Goal: Information Seeking & Learning: Learn about a topic

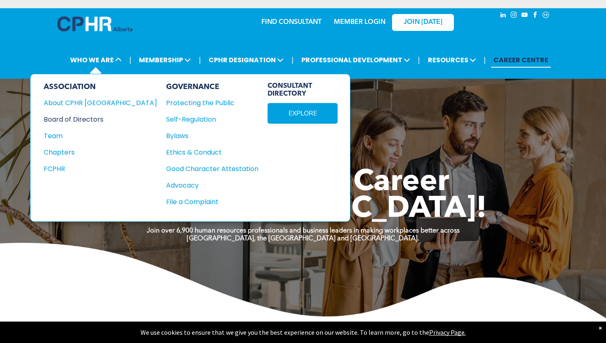
click at [81, 117] on div "Board of Directors" at bounding box center [95, 119] width 102 height 10
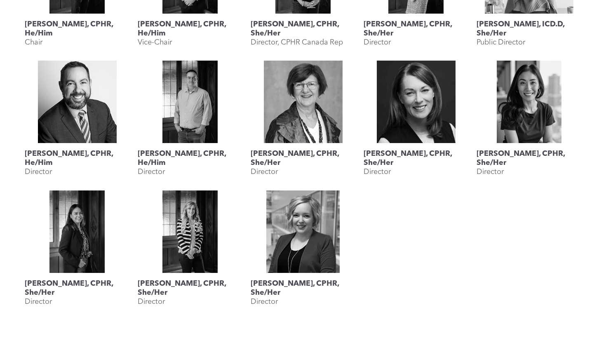
scroll to position [450, 0]
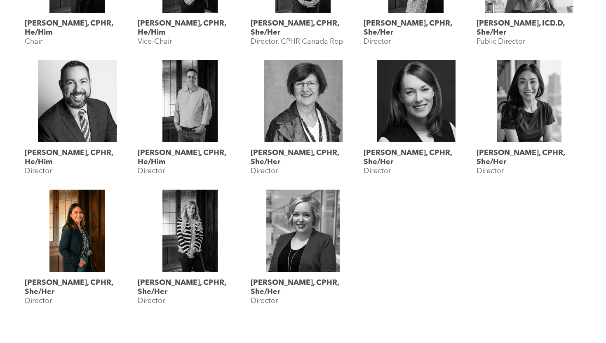
click at [78, 258] on link "Katherine Salucop, CPHR, She/Her" at bounding box center [77, 231] width 105 height 82
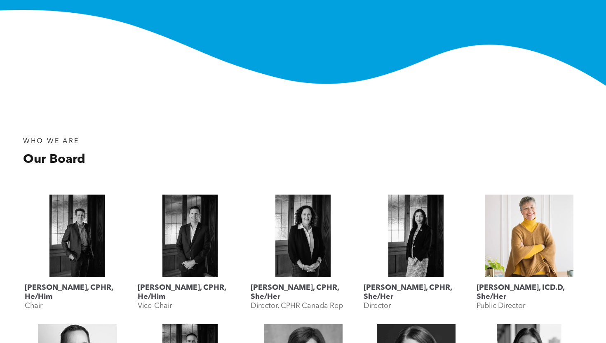
scroll to position [192, 0]
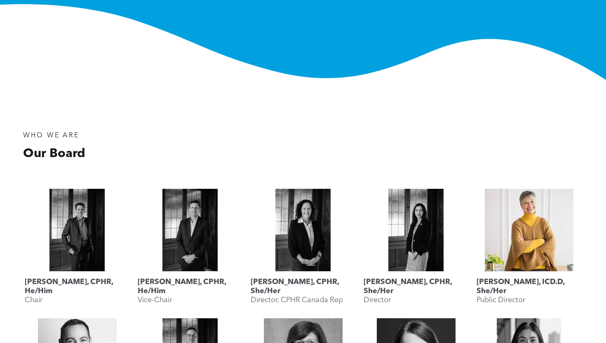
click at [525, 236] on link "Lyn Brown, ICD.D, She/Her" at bounding box center [528, 230] width 105 height 82
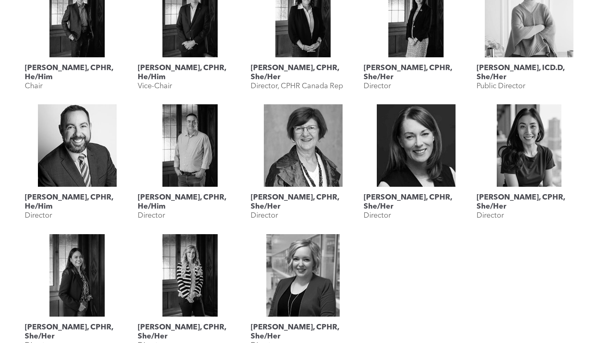
scroll to position [725, 0]
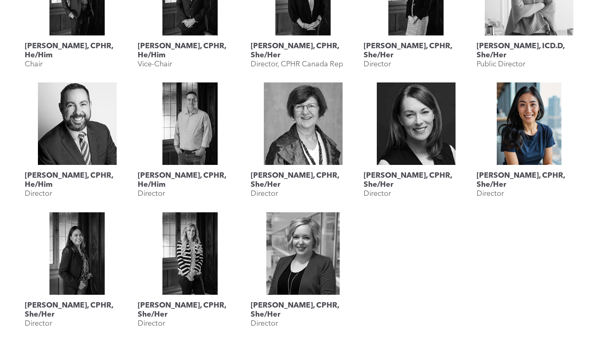
click at [517, 145] on link at bounding box center [528, 123] width 105 height 82
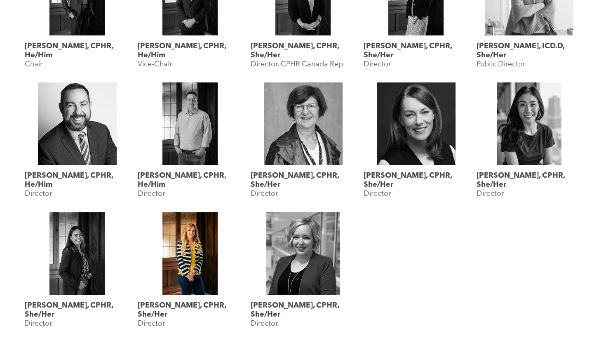
click at [192, 260] on link at bounding box center [190, 253] width 105 height 82
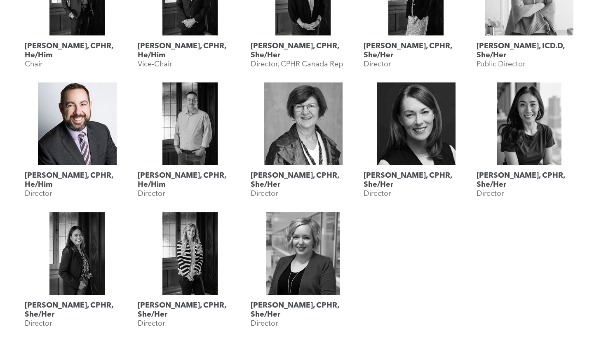
click at [84, 141] on link at bounding box center [77, 123] width 105 height 82
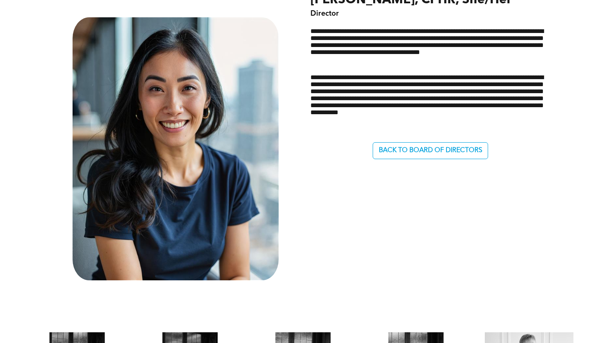
scroll to position [407, 0]
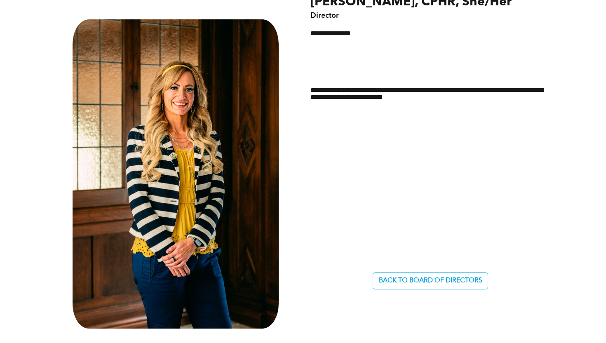
scroll to position [416, 0]
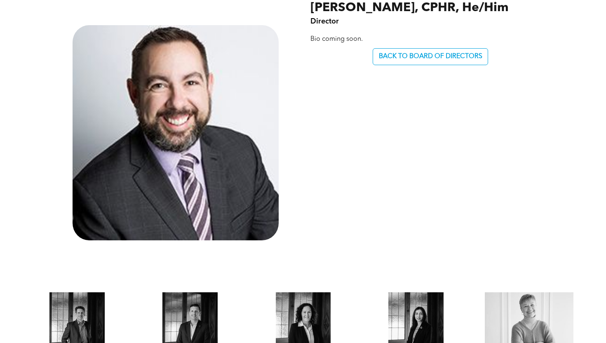
scroll to position [408, 0]
